Goal: Book appointment/travel/reservation

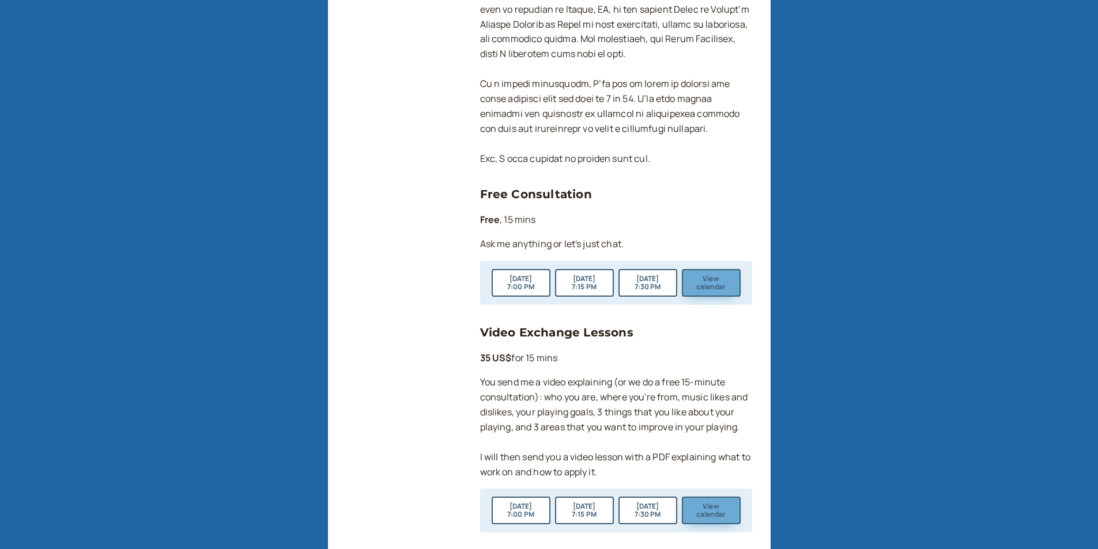
scroll to position [577, 0]
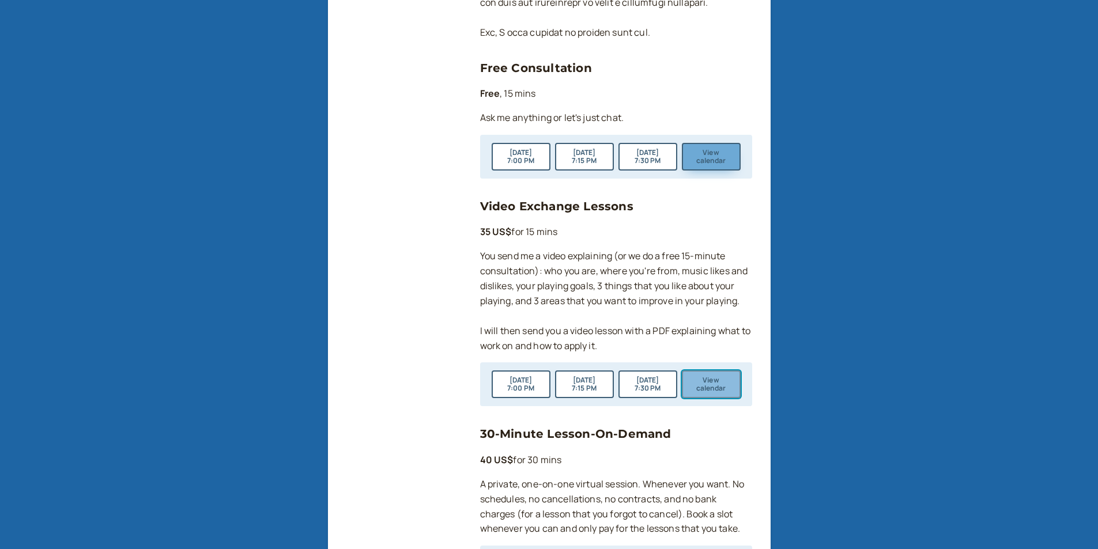
click at [720, 385] on button "View calendar" at bounding box center [711, 385] width 59 height 28
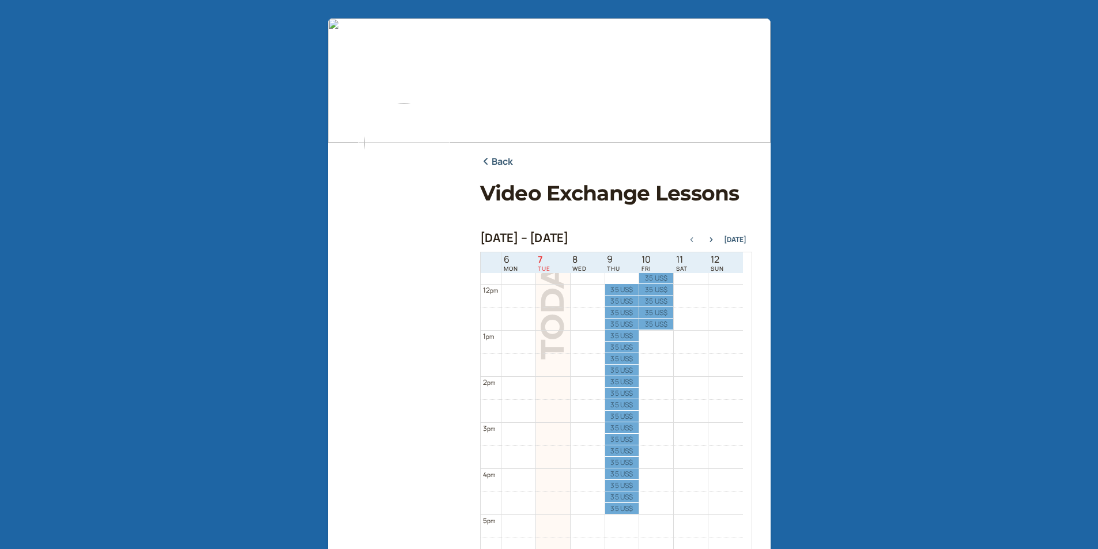
scroll to position [485, 0]
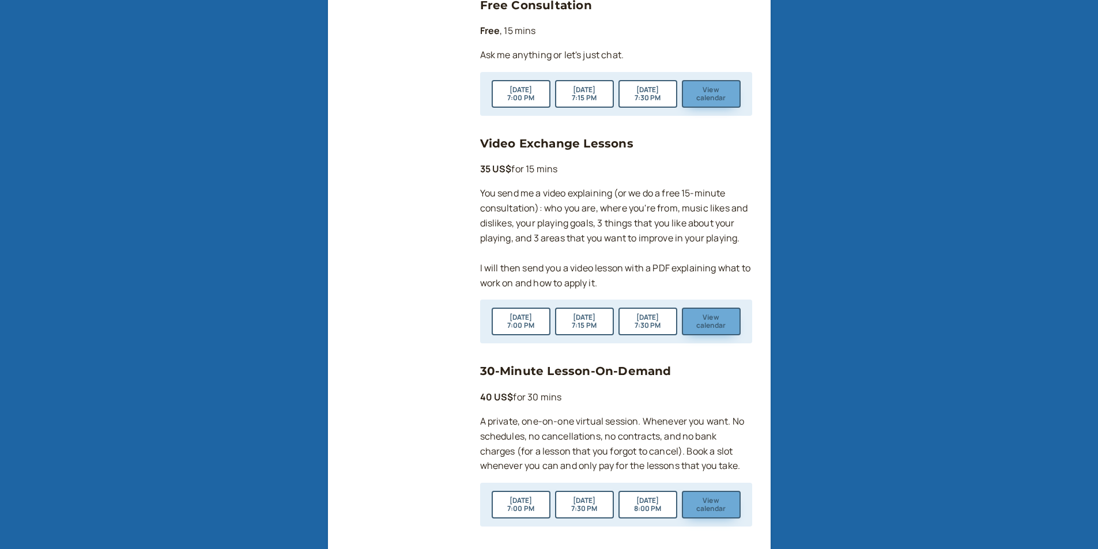
scroll to position [692, 0]
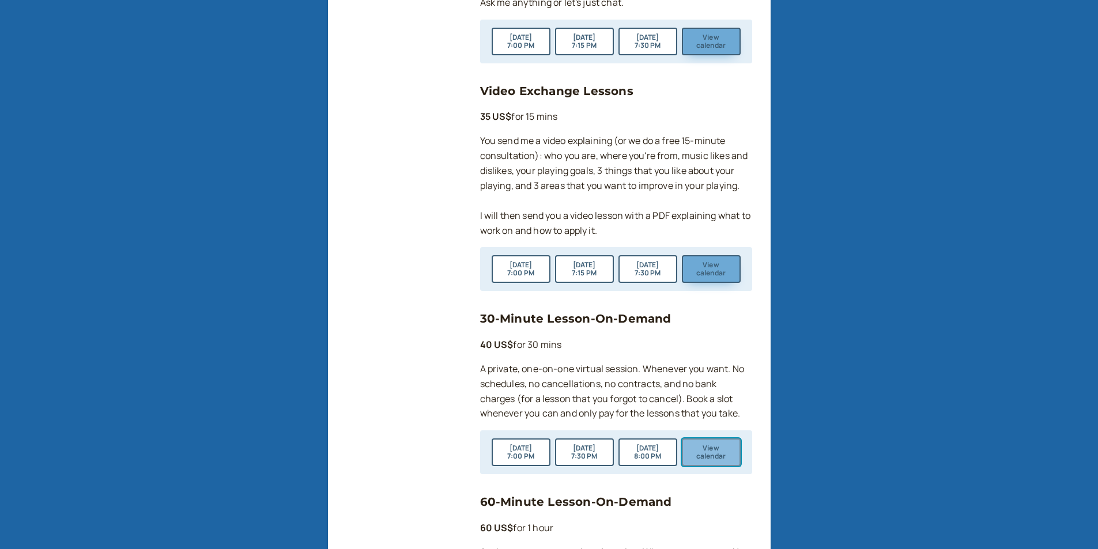
click at [713, 457] on button "View calendar" at bounding box center [711, 453] width 59 height 28
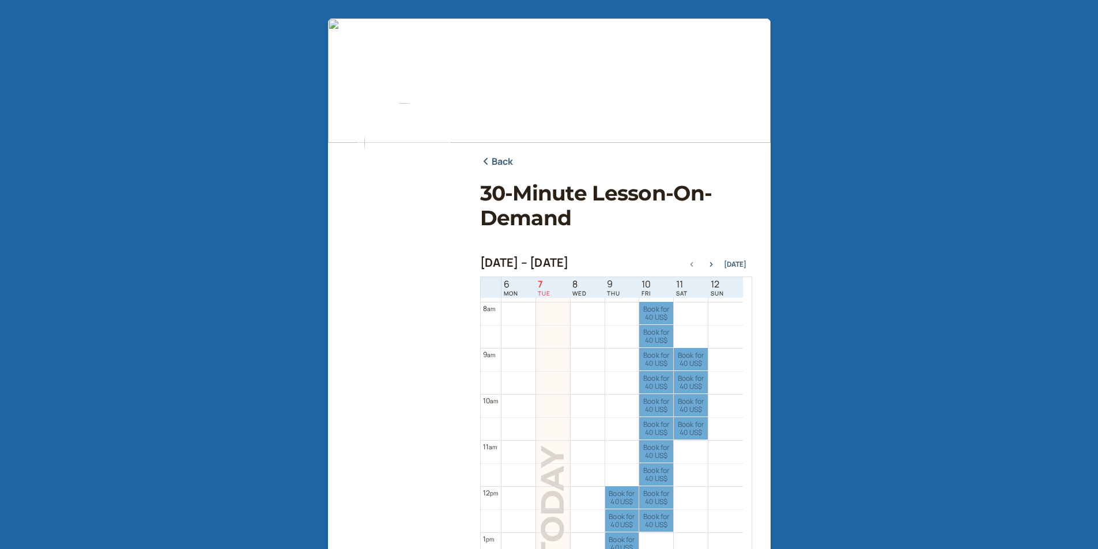
scroll to position [254, 0]
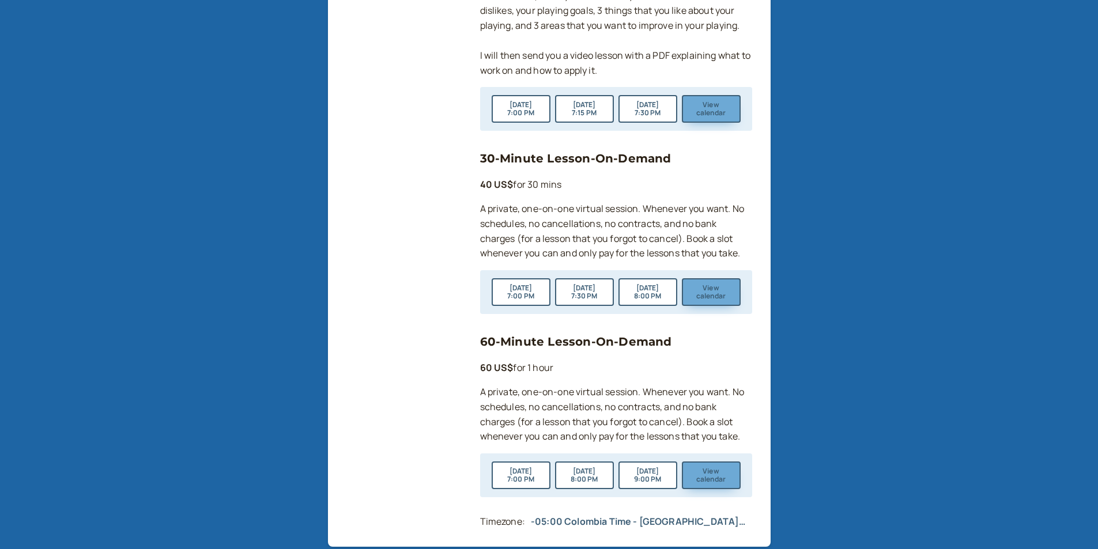
scroll to position [939, 0]
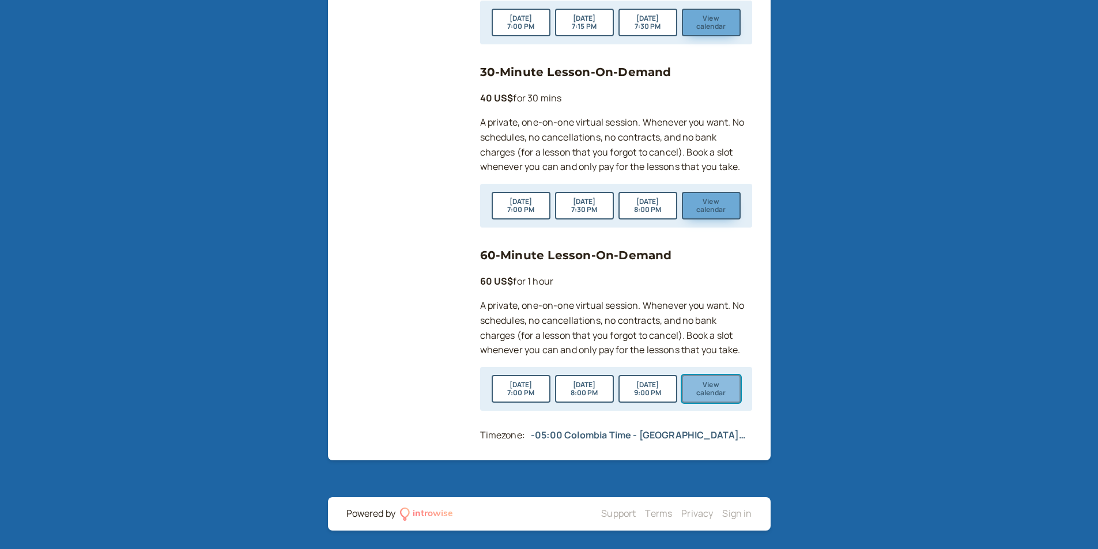
click at [688, 383] on button "View calendar" at bounding box center [711, 389] width 59 height 28
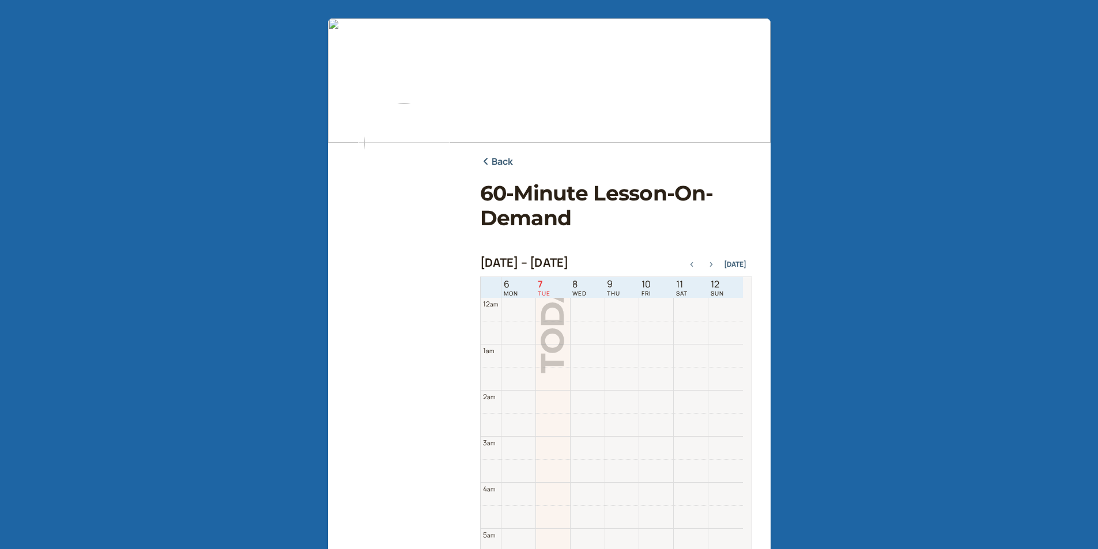
scroll to position [370, 0]
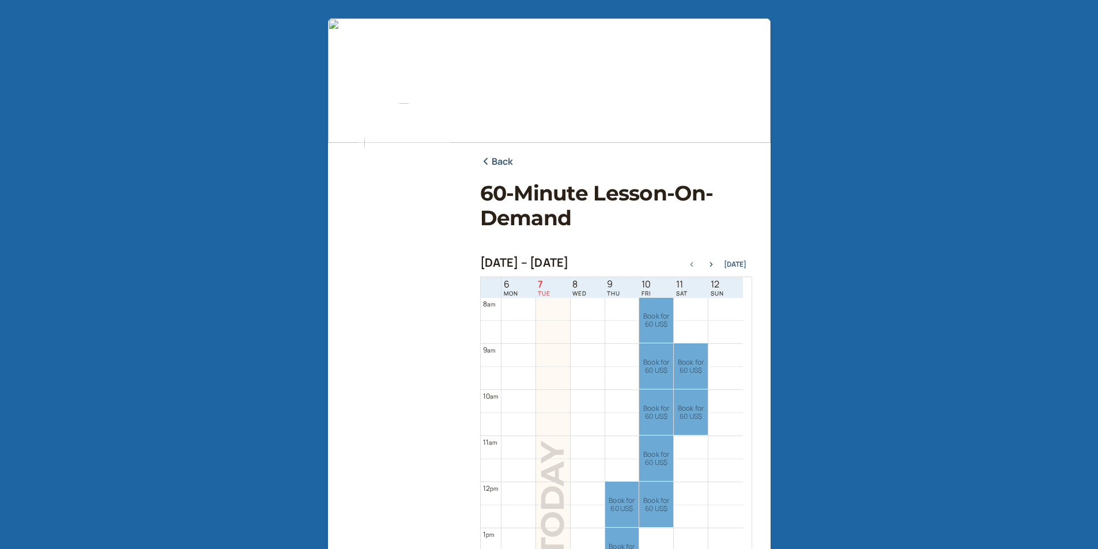
scroll to position [939, 0]
